Goal: Information Seeking & Learning: Learn about a topic

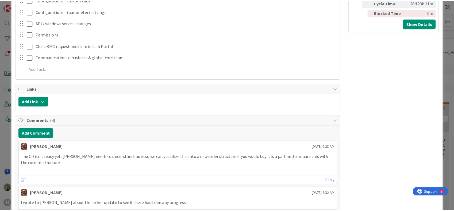
scroll to position [476, 0]
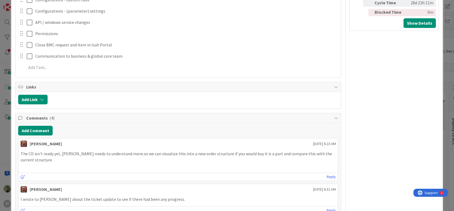
type textarea "x"
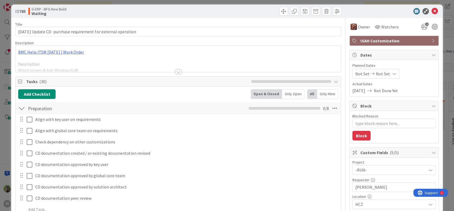
scroll to position [0, 0]
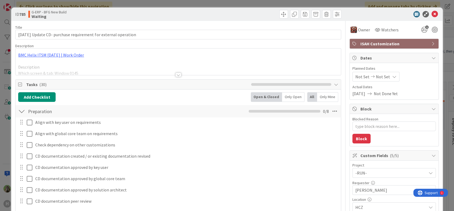
click at [10, 135] on div "ID 785 G-ERP - BFG New Build Waiting Title 64 / 128 16.9.2025 Update CD- purcha…" at bounding box center [227, 105] width 454 height 211
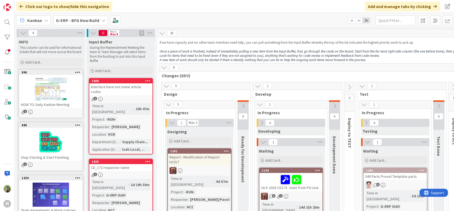
click at [13, 22] on div "H" at bounding box center [7, 105] width 15 height 211
click at [10, 21] on div at bounding box center [7, 22] width 11 height 11
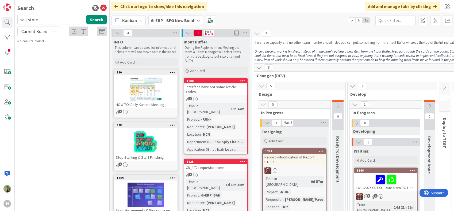
type input "sattstore"
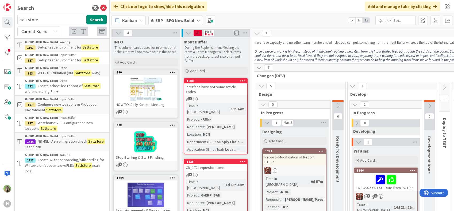
click at [66, 48] on span "Setup test environment for" at bounding box center [60, 47] width 44 height 5
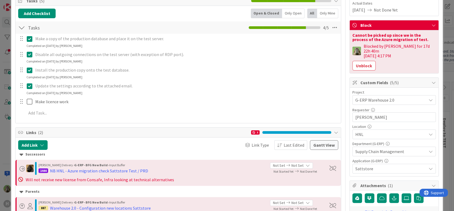
scroll to position [30, 0]
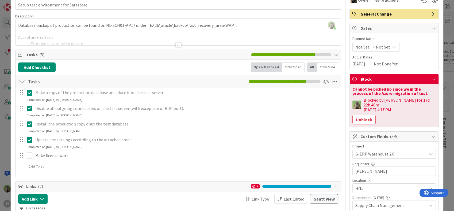
click at [129, 210] on html "H Search sattstore Search Current Board G-ERP - BFG New Build › Waiting 1191 Se…" at bounding box center [227, 105] width 454 height 211
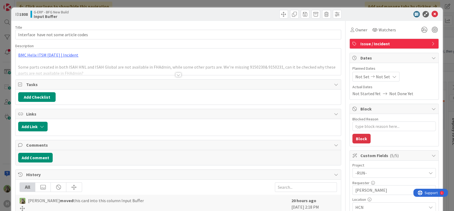
click at [7, 124] on div "ID 1808 G-ERP - BFG New Build Input Buffer Title 38 / 128 Interface have not so…" at bounding box center [227, 105] width 454 height 211
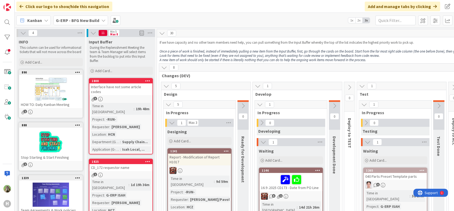
click at [130, 87] on div "Interface have not some article codes" at bounding box center [120, 89] width 63 height 12
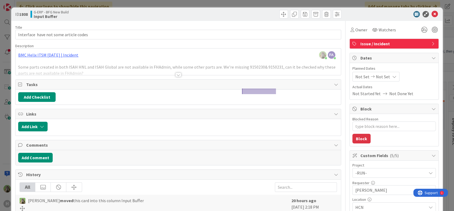
type textarea "x"
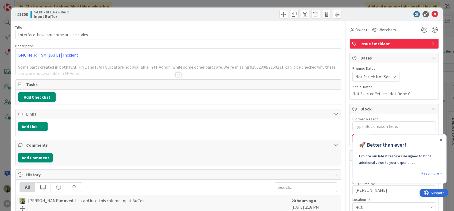
type textarea "x"
click at [7, 127] on div "ID 1808 G-ERP - BFG New Build Input Buffer Title 38 / 128 Interface have not so…" at bounding box center [227, 105] width 454 height 211
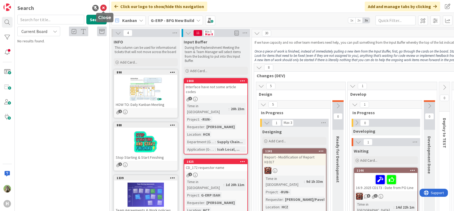
click at [105, 9] on icon at bounding box center [103, 8] width 6 height 6
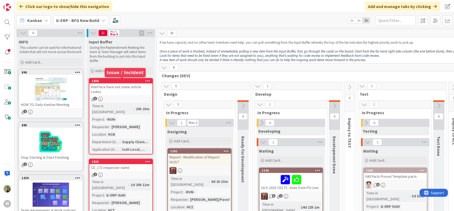
click at [134, 81] on div "1808" at bounding box center [122, 81] width 61 height 4
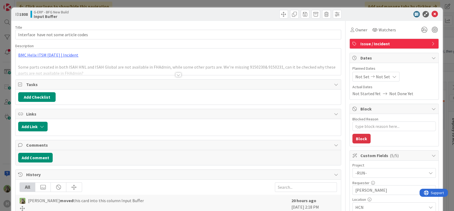
type textarea "x"
click at [11, 132] on div "ID 1808 G-ERP - BFG New Build Input Buffer Title 38 / 128 Interface have not so…" at bounding box center [227, 105] width 454 height 211
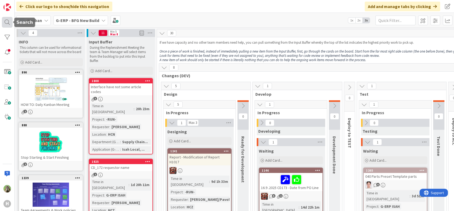
click at [8, 18] on div at bounding box center [7, 22] width 11 height 11
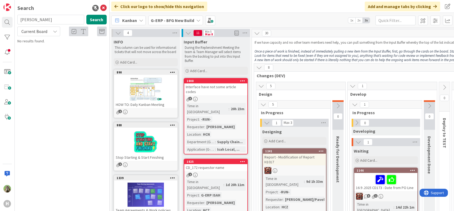
type input "[PERSON_NAME]"
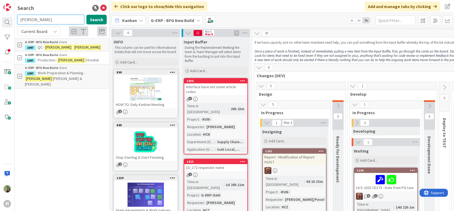
click at [72, 23] on input "[PERSON_NAME]" at bounding box center [50, 20] width 67 height 10
click at [105, 7] on icon at bounding box center [103, 8] width 6 height 6
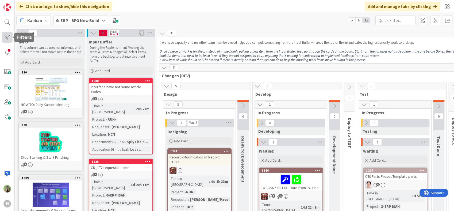
click at [7, 32] on div at bounding box center [7, 37] width 11 height 11
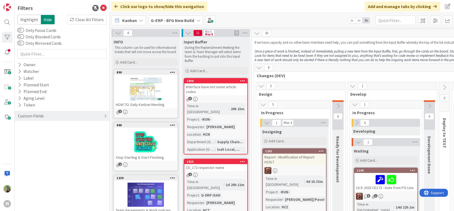
click at [32, 113] on div "Custom Fields" at bounding box center [30, 115] width 27 height 7
click at [33, 132] on button "Requester" at bounding box center [29, 133] width 25 height 7
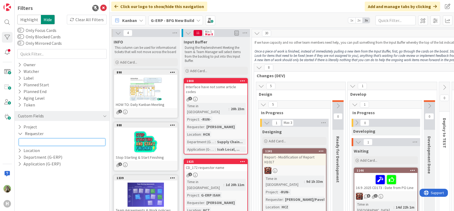
click at [49, 142] on input "text" at bounding box center [62, 141] width 87 height 7
type input "r"
type input "tomas hermann"
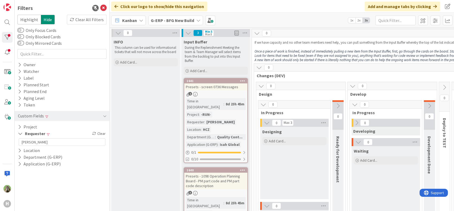
click at [109, 8] on div "Filters Highlight Hide Clear All Filters Only Focus Cards Only Blocked Cards On…" at bounding box center [62, 105] width 95 height 211
click at [104, 7] on icon at bounding box center [103, 8] width 6 height 6
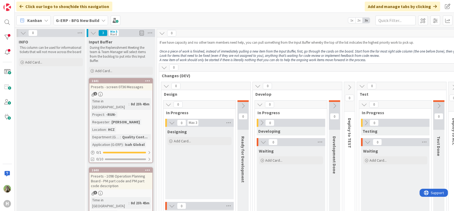
click at [96, 21] on b "G-ERP - BFG New Build" at bounding box center [77, 20] width 43 height 5
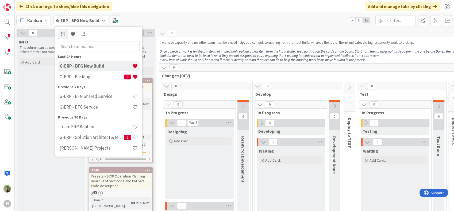
click at [99, 82] on div "G-ERP - BFG New Build G-ERP - Backlog 3" at bounding box center [99, 71] width 82 height 21
click at [98, 78] on h4 "G-ERP - Backlog" at bounding box center [92, 76] width 64 height 5
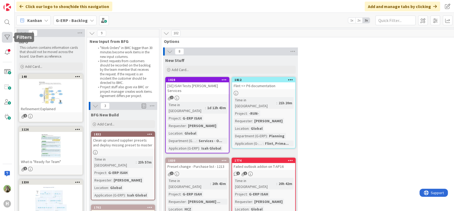
click at [10, 40] on div at bounding box center [7, 37] width 11 height 11
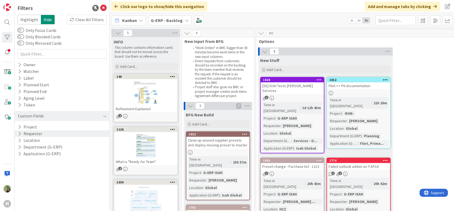
click at [56, 136] on div "Requester" at bounding box center [62, 133] width 95 height 7
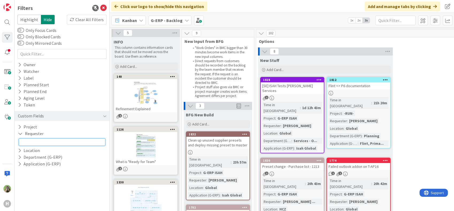
click at [56, 140] on input "text" at bounding box center [62, 141] width 87 height 7
type input "tomas hermann"
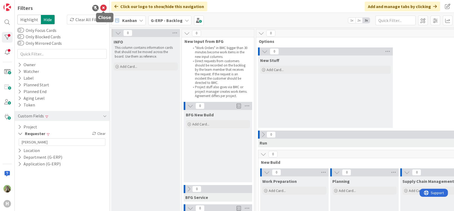
click at [102, 7] on icon at bounding box center [103, 8] width 6 height 6
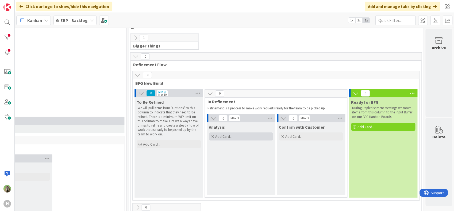
scroll to position [0, 466]
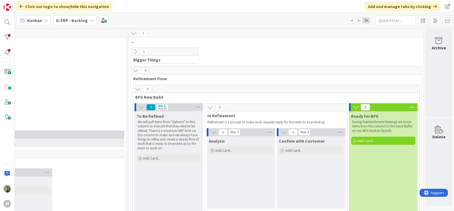
click at [133, 52] on icon at bounding box center [136, 52] width 6 height 6
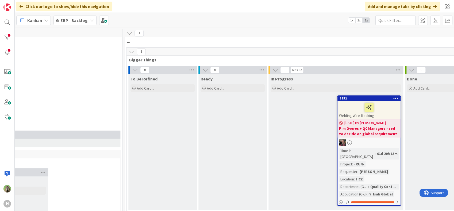
click at [132, 52] on icon at bounding box center [132, 52] width 6 height 6
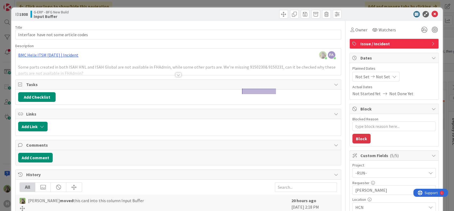
click at [9, 138] on div "ID 1808 G-ERP - BFG New Build Input Buffer Title 38 / 128 Interface have not so…" at bounding box center [227, 105] width 454 height 211
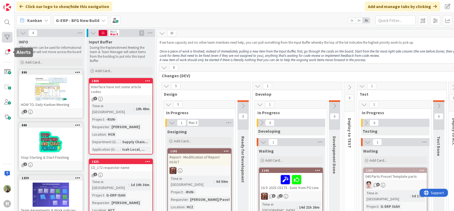
click at [6, 36] on div at bounding box center [7, 37] width 11 height 11
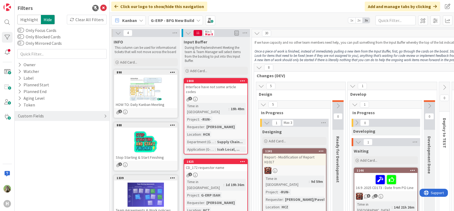
click at [33, 116] on div "Custom Fields" at bounding box center [30, 115] width 27 height 7
click at [36, 136] on button "Requester" at bounding box center [29, 133] width 25 height 7
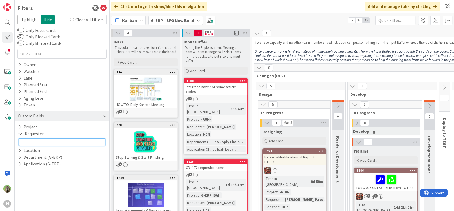
click at [40, 142] on input "text" at bounding box center [62, 141] width 87 height 7
type input "tomas hermann"
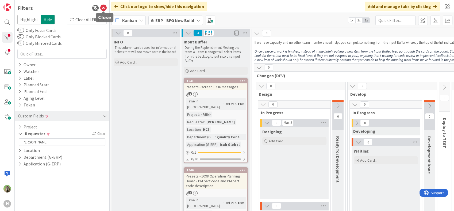
click at [103, 9] on icon at bounding box center [103, 8] width 6 height 6
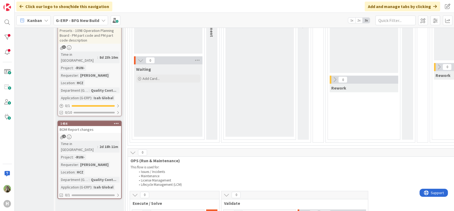
scroll to position [149, 31]
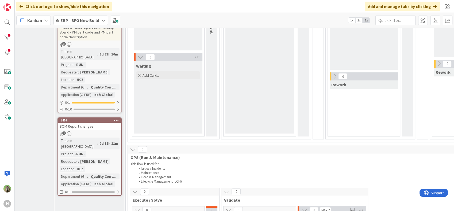
click at [37, 132] on div "INFO This column can be used for informational tickets that will not move acros…" at bounding box center [19, 153] width 69 height 530
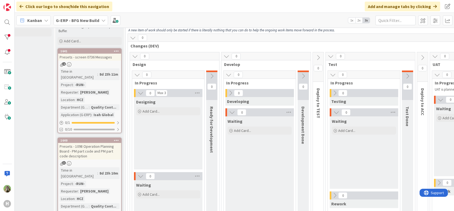
scroll to position [0, 31]
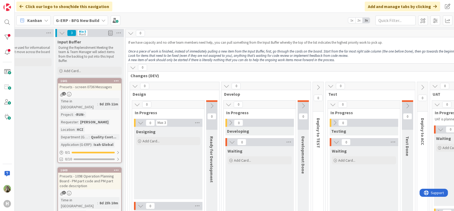
click at [96, 22] on b "G-ERP - BFG New Build" at bounding box center [77, 20] width 43 height 5
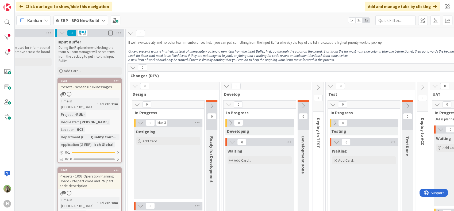
click at [100, 20] on div "G-ERP - BFG New Build" at bounding box center [81, 21] width 55 height 10
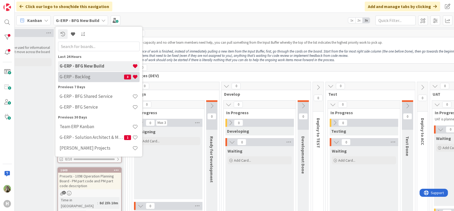
click at [94, 75] on h4 "G-ERP - Backlog" at bounding box center [92, 76] width 64 height 5
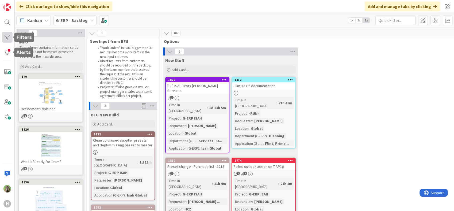
click at [9, 37] on div at bounding box center [7, 37] width 11 height 11
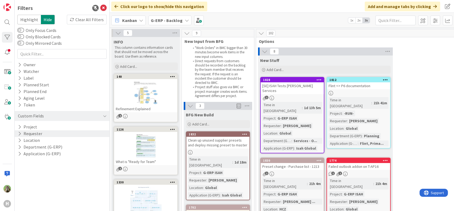
click at [35, 135] on button "Requester" at bounding box center [29, 133] width 25 height 7
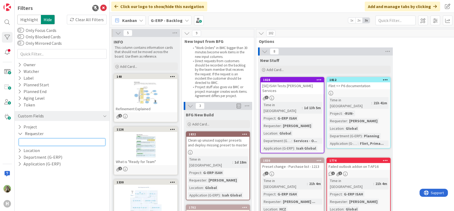
click at [51, 143] on input "text" at bounding box center [62, 141] width 87 height 7
type input "tomas hermann"
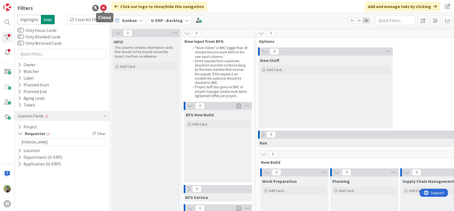
click at [101, 10] on icon at bounding box center [103, 8] width 6 height 6
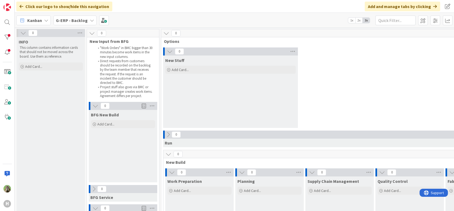
click at [26, 32] on icon at bounding box center [23, 33] width 6 height 6
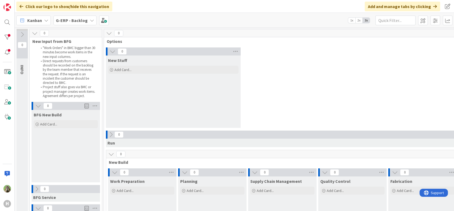
click at [111, 32] on icon at bounding box center [109, 33] width 6 height 6
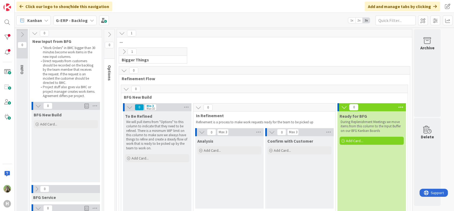
click at [125, 34] on icon at bounding box center [122, 33] width 6 height 6
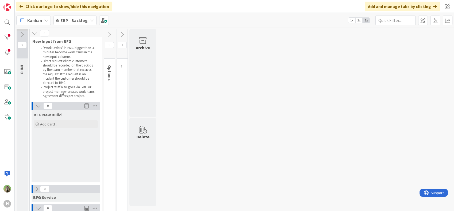
click at [110, 32] on icon at bounding box center [110, 35] width 6 height 6
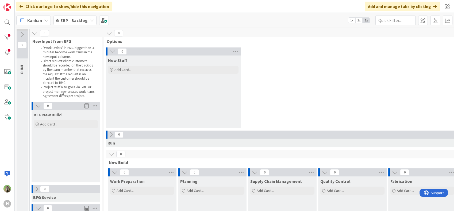
scroll to position [119, 0]
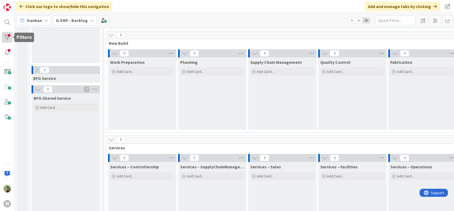
click at [4, 34] on div at bounding box center [7, 37] width 11 height 11
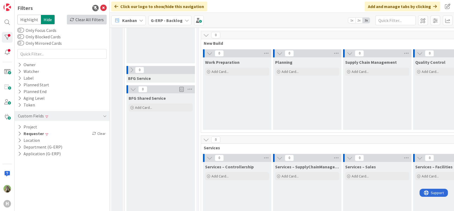
click at [78, 21] on div "Clear All Filters" at bounding box center [87, 20] width 40 height 10
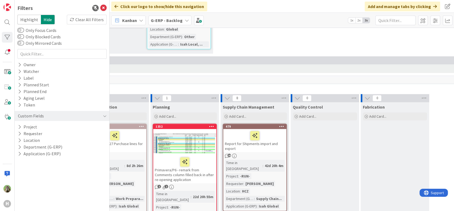
scroll to position [357, 123]
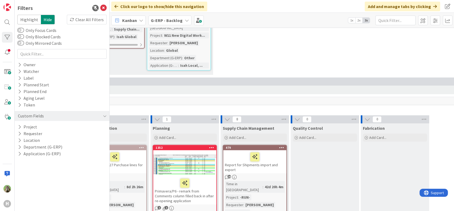
click at [102, 9] on icon at bounding box center [103, 8] width 6 height 6
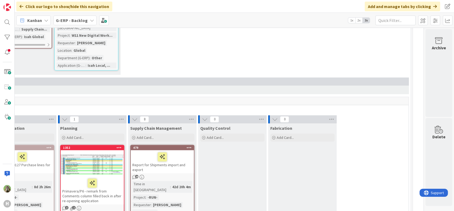
click at [86, 22] on div "G-ERP - Backlog" at bounding box center [75, 21] width 43 height 10
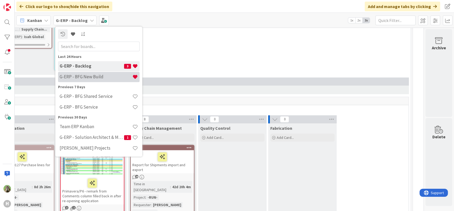
click at [78, 79] on h4 "G-ERP - BFG New Build" at bounding box center [96, 76] width 73 height 5
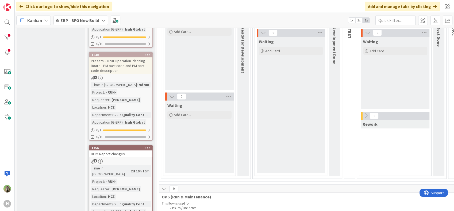
scroll to position [119, 0]
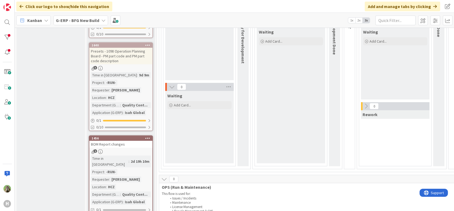
click at [113, 147] on link "1456 BOM Report changes 1 Time in Column : 2d 19h 10m Project : -RUN- Requester…" at bounding box center [121, 174] width 64 height 78
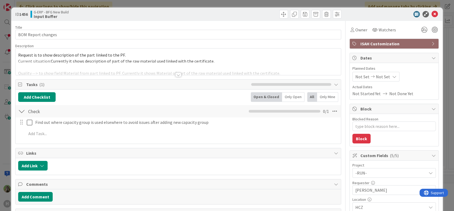
type textarea "x"
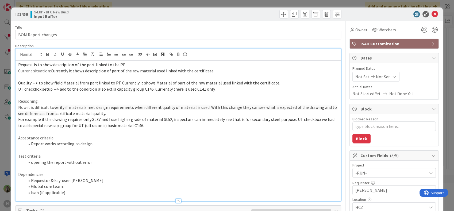
click at [168, 60] on div "Request is to show description of the part linked to the PF. Current situation:…" at bounding box center [178, 130] width 325 height 140
click at [7, 143] on div "ID 1456 G-ERP - BFG New Build Input Buffer Title 18 / 128 BOM Report changes De…" at bounding box center [227, 105] width 454 height 211
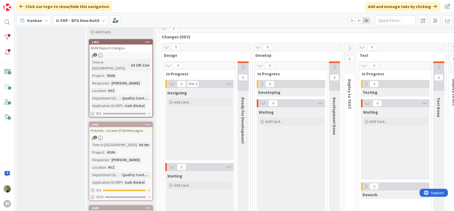
scroll to position [30, 0]
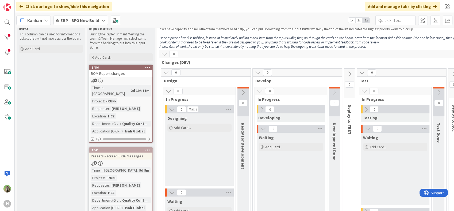
scroll to position [0, 0]
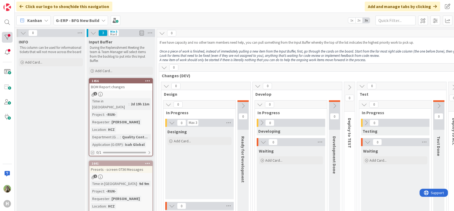
click at [8, 32] on div at bounding box center [7, 37] width 11 height 11
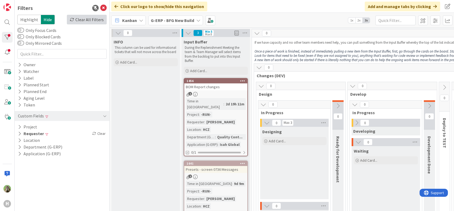
click at [95, 23] on div "Clear All Filters" at bounding box center [87, 20] width 40 height 10
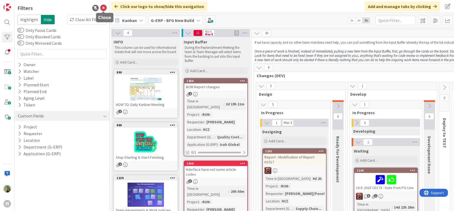
click at [104, 10] on icon at bounding box center [103, 8] width 6 height 6
